Goal: Transaction & Acquisition: Obtain resource

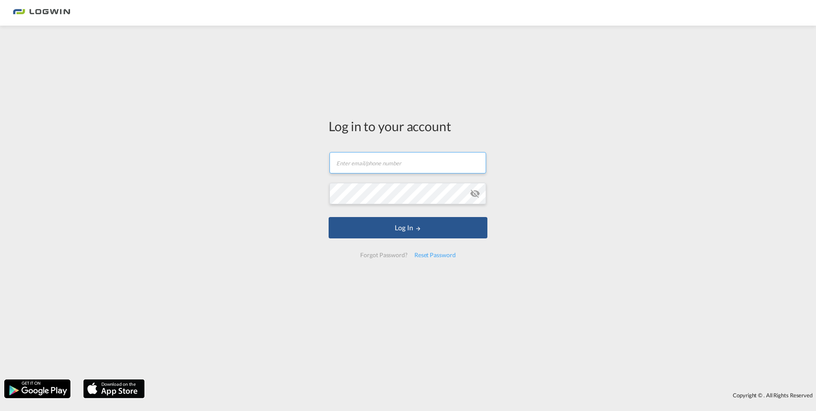
click at [352, 161] on input "text" at bounding box center [408, 162] width 157 height 21
paste input "[PERSON_NAME][EMAIL_ADDRESS][DOMAIN_NAME]"
type input "[PERSON_NAME][EMAIL_ADDRESS][DOMAIN_NAME]"
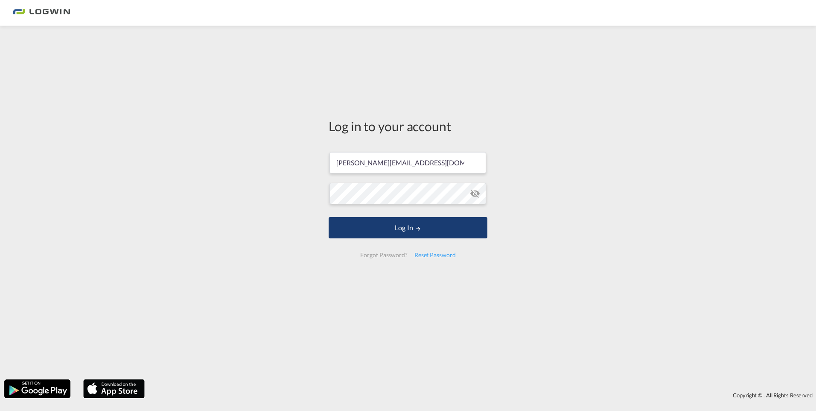
click at [382, 233] on button "Log In" at bounding box center [408, 227] width 159 height 21
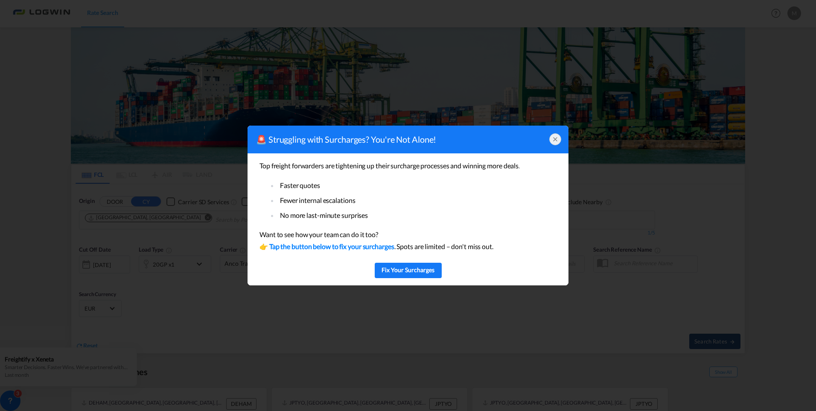
click at [554, 140] on icon at bounding box center [555, 139] width 7 height 7
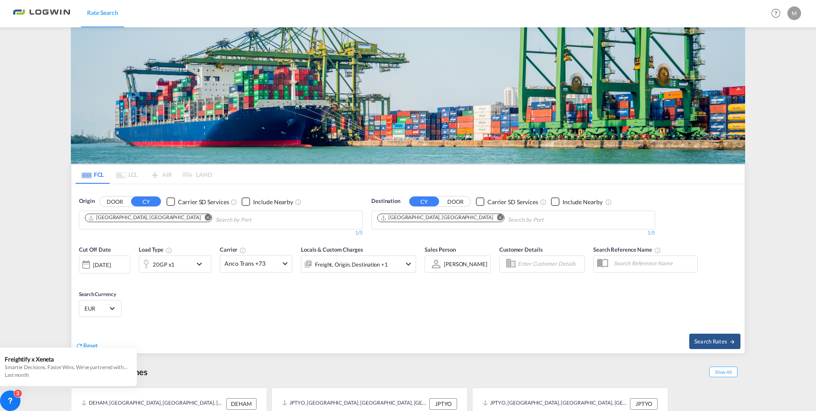
click at [205, 214] on md-icon "Remove" at bounding box center [208, 217] width 6 height 6
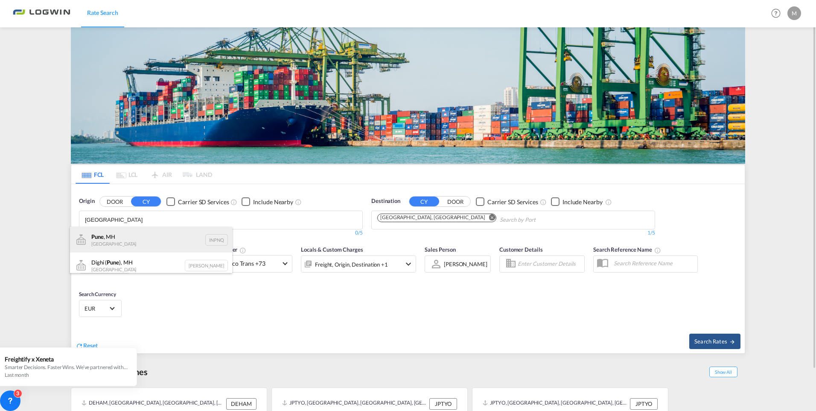
type input "[GEOGRAPHIC_DATA]"
click at [123, 241] on div "Pune , MH India INPNQ" at bounding box center [151, 240] width 162 height 26
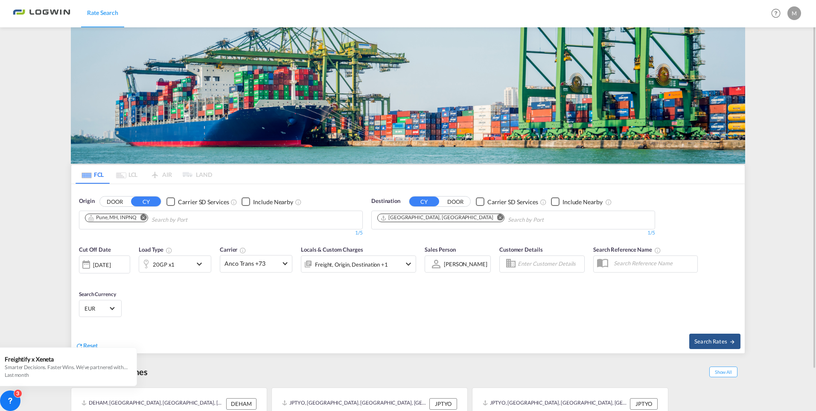
click at [497, 217] on md-icon "Remove" at bounding box center [500, 217] width 6 height 6
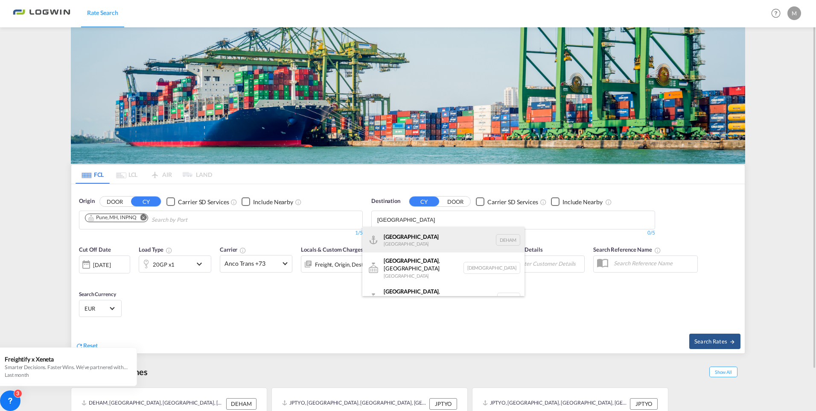
type input "[GEOGRAPHIC_DATA]"
click at [408, 242] on div "Hamburg [GEOGRAPHIC_DATA] [GEOGRAPHIC_DATA]" at bounding box center [443, 240] width 162 height 26
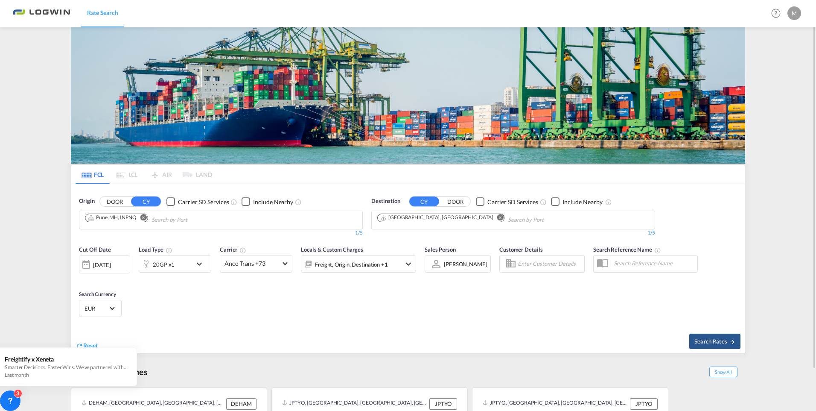
scroll to position [43, 0]
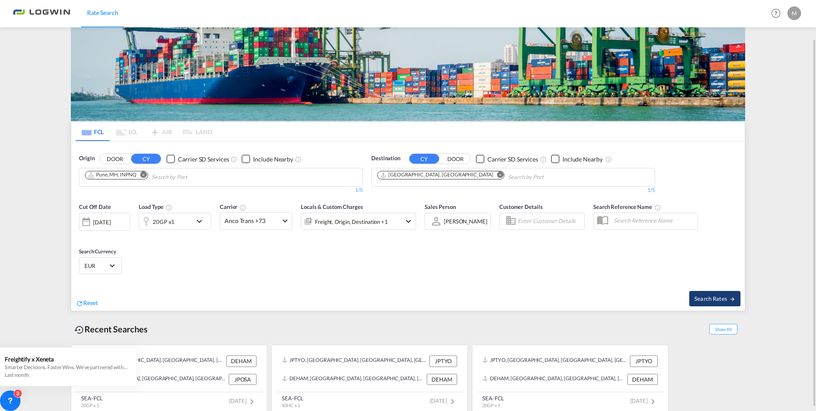
click at [705, 295] on span "Search Rates" at bounding box center [714, 298] width 41 height 7
type input "INPNQ to DEHAM / [DATE]"
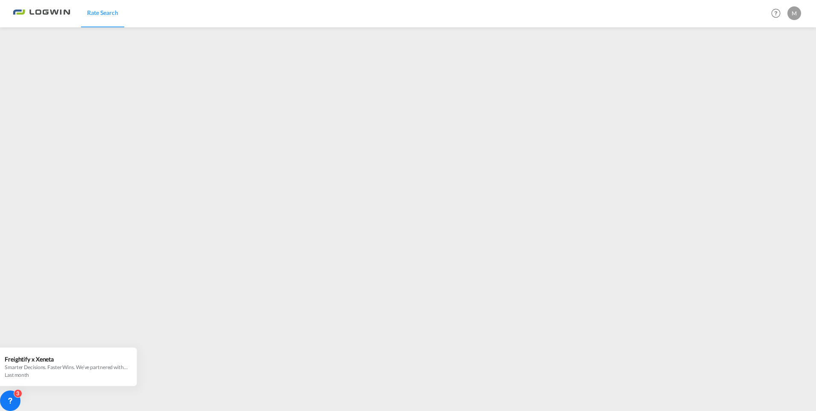
click at [792, 16] on div "M" at bounding box center [795, 13] width 14 height 14
click at [774, 69] on button "Logout" at bounding box center [784, 65] width 55 height 17
